Goal: Task Accomplishment & Management: Manage account settings

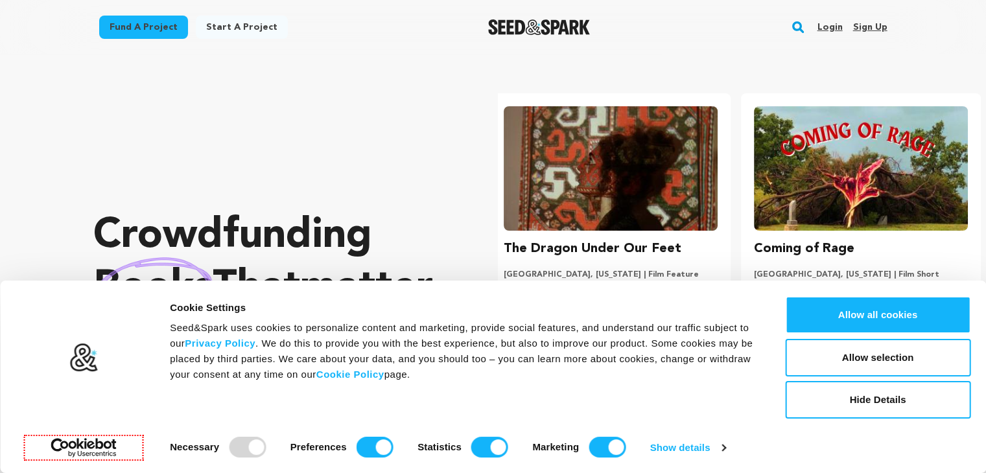
scroll to position [0, 260]
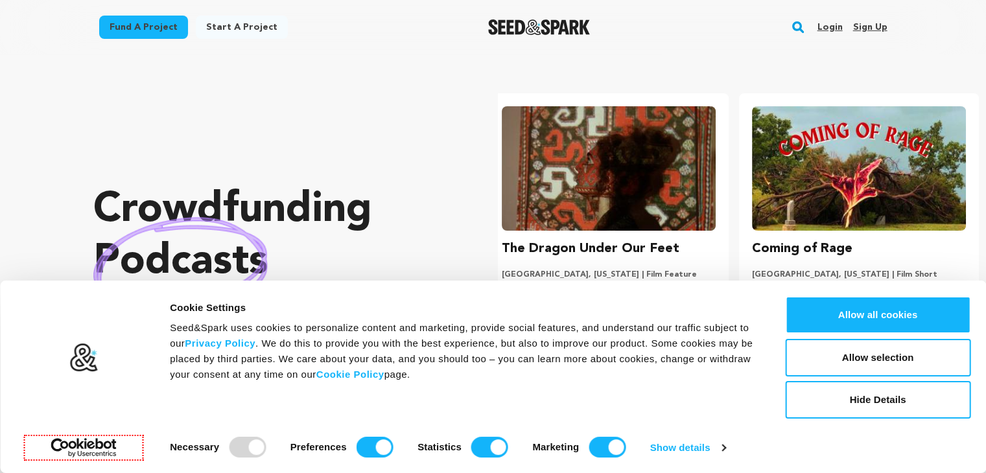
click at [868, 23] on link "Sign up" at bounding box center [869, 27] width 34 height 21
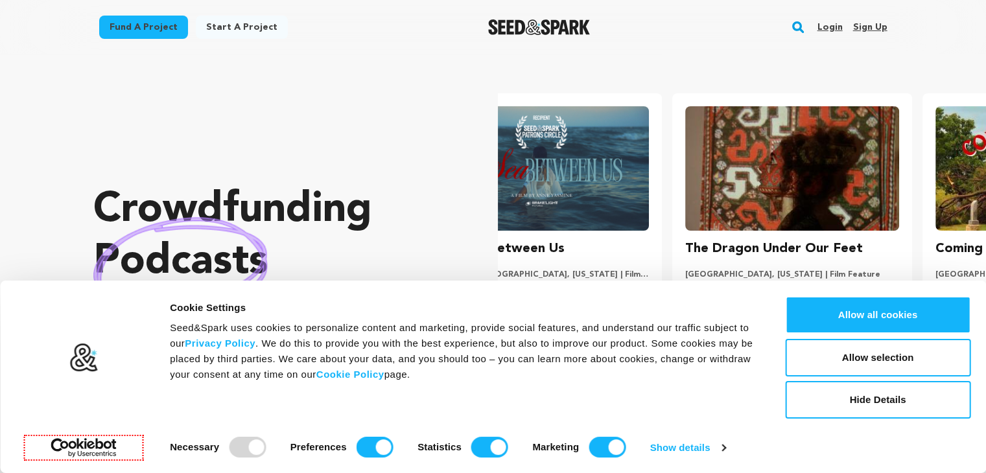
scroll to position [0, 2]
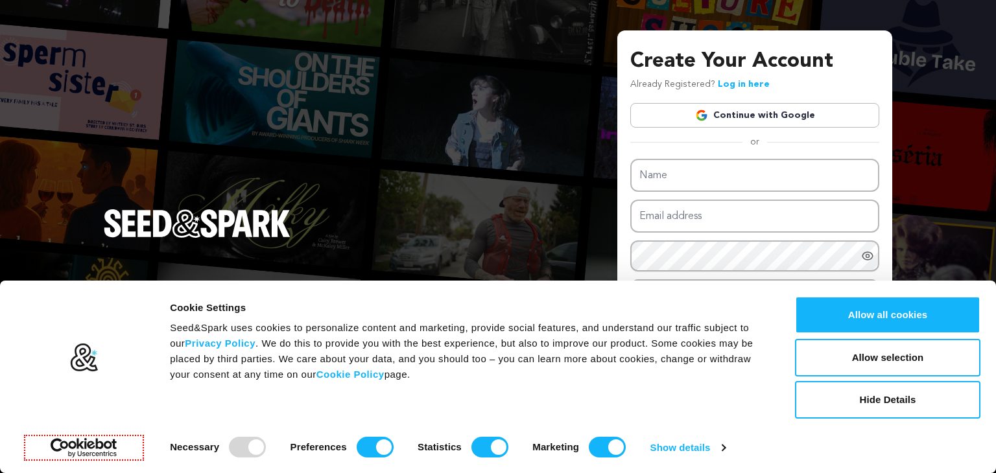
click at [751, 112] on link "Continue with Google" at bounding box center [754, 115] width 249 height 25
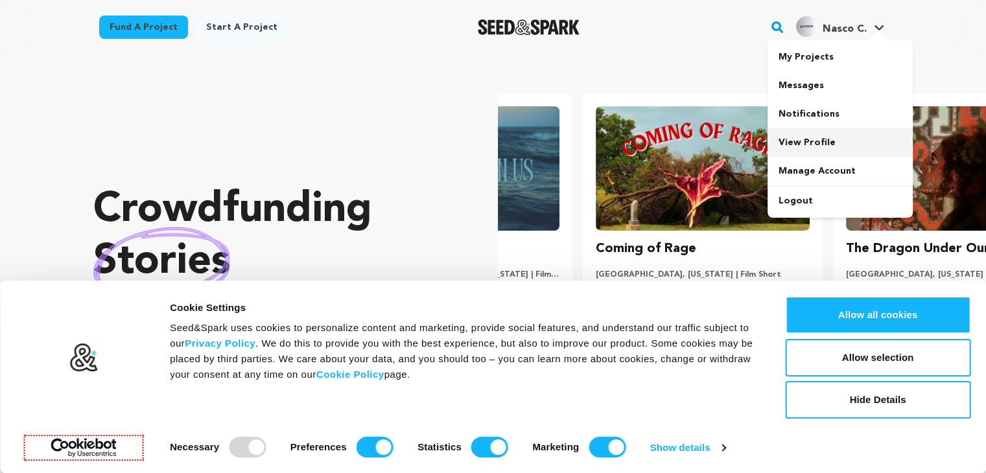
scroll to position [0, 260]
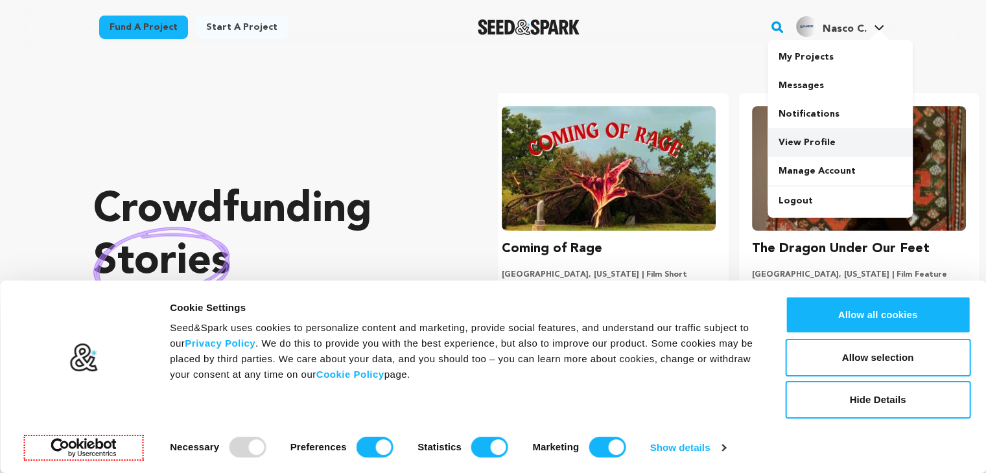
click at [805, 141] on link "View Profile" at bounding box center [839, 142] width 145 height 29
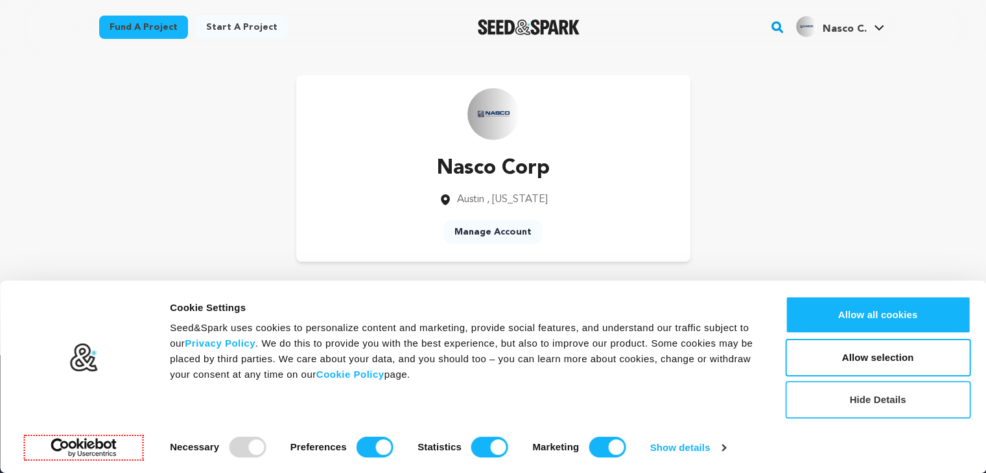
click at [896, 386] on button "Hide Details" at bounding box center [877, 400] width 185 height 38
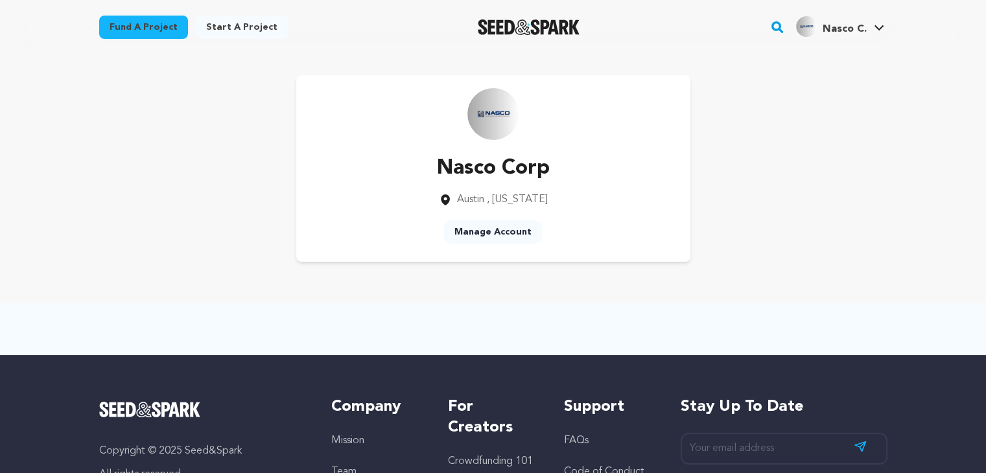
click at [474, 237] on link "Manage Account" at bounding box center [493, 231] width 98 height 23
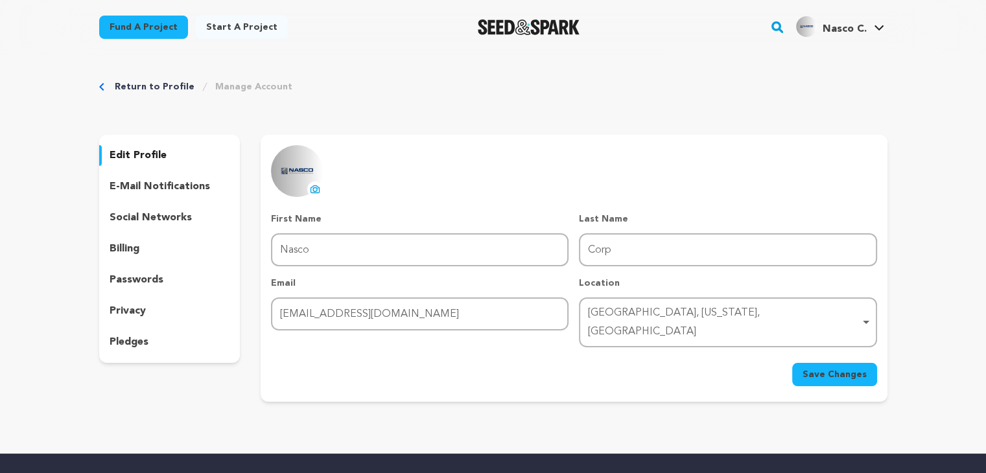
click at [163, 222] on p "social networks" at bounding box center [151, 218] width 82 height 16
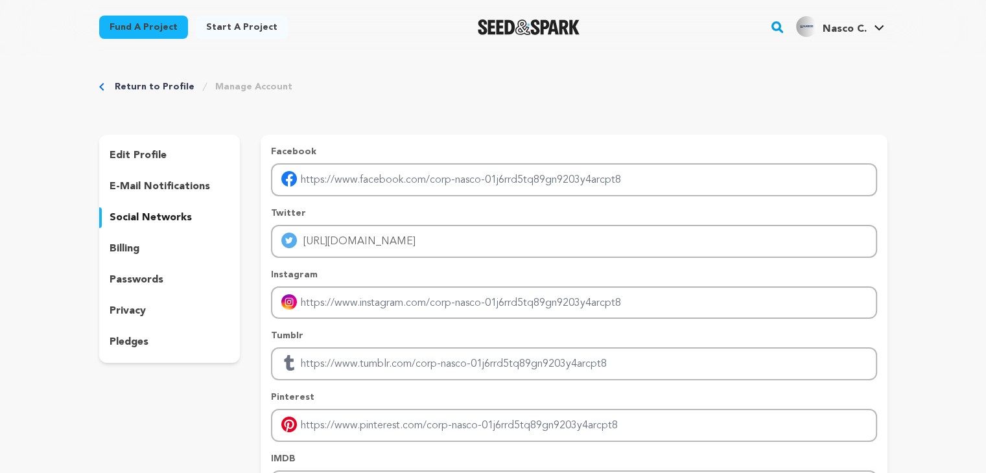
click at [850, 27] on span "Nasco C." at bounding box center [844, 29] width 44 height 10
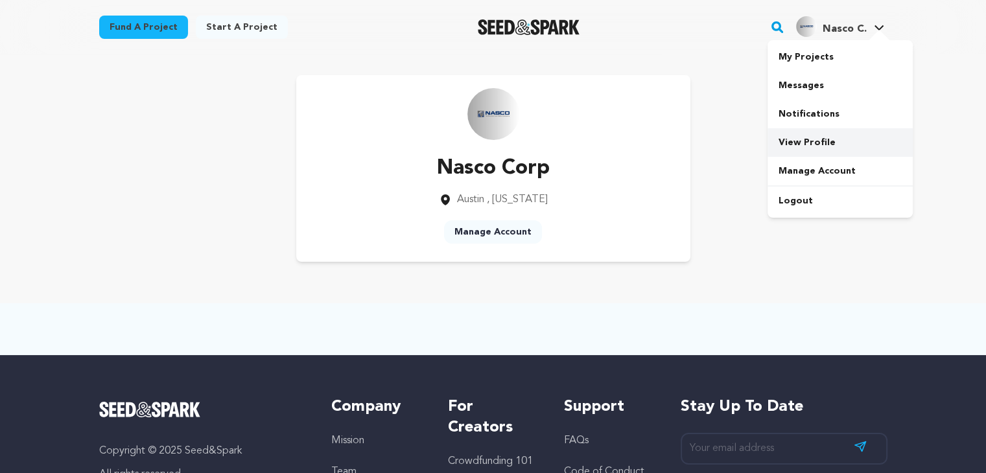
click at [812, 134] on link "View Profile" at bounding box center [839, 142] width 145 height 29
click at [666, 169] on div "Nasco Corp [GEOGRAPHIC_DATA] , [US_STATE] Manage Account" at bounding box center [493, 168] width 394 height 187
click at [675, 158] on div "Nasco Corp [GEOGRAPHIC_DATA] , [US_STATE] Manage Account" at bounding box center [493, 168] width 394 height 187
click at [672, 157] on div "Nasco Corp [GEOGRAPHIC_DATA] , [US_STATE] Manage Account" at bounding box center [493, 168] width 394 height 187
click at [497, 228] on link "Manage Account" at bounding box center [493, 231] width 98 height 23
